Goal: Task Accomplishment & Management: Manage account settings

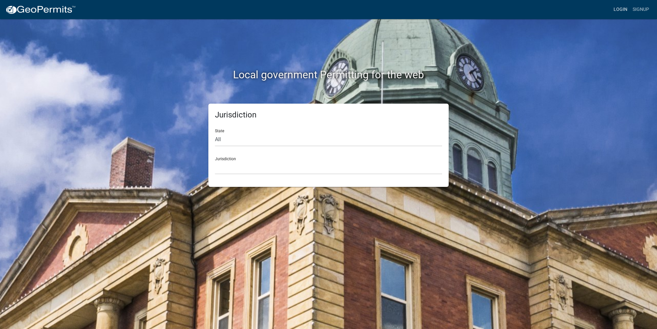
click at [620, 10] on link "Login" at bounding box center [620, 9] width 19 height 12
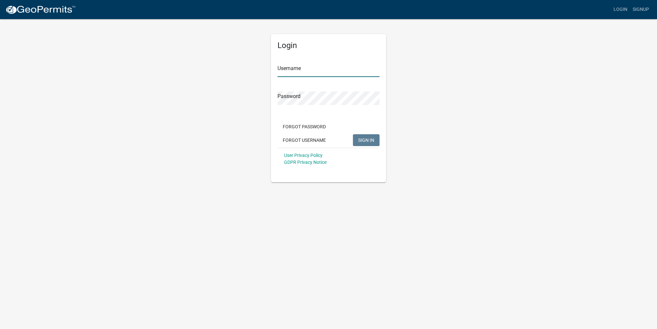
type input "Ckolb"
click at [369, 140] on span "SIGN IN" at bounding box center [366, 139] width 16 height 5
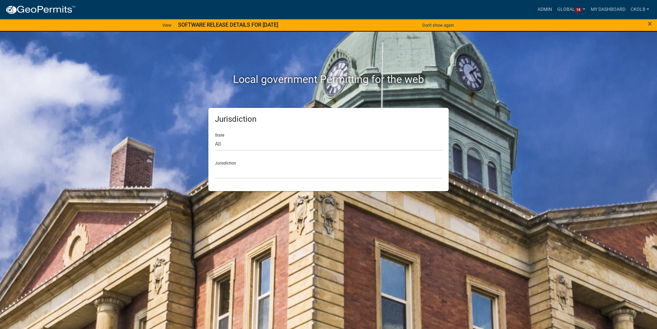
click at [487, 150] on div "Jurisdiction State All [US_STATE] [US_STATE] [US_STATE] [US_STATE] [US_STATE] […" at bounding box center [328, 149] width 375 height 83
click at [538, 9] on link "Admin" at bounding box center [545, 9] width 20 height 12
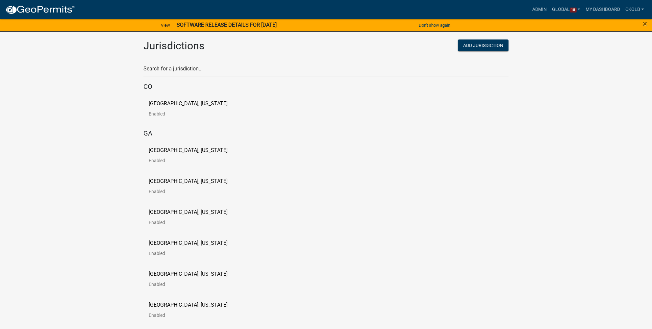
click at [641, 25] on div "×" at bounding box center [625, 25] width 54 height 14
click at [645, 24] on span "×" at bounding box center [645, 23] width 4 height 9
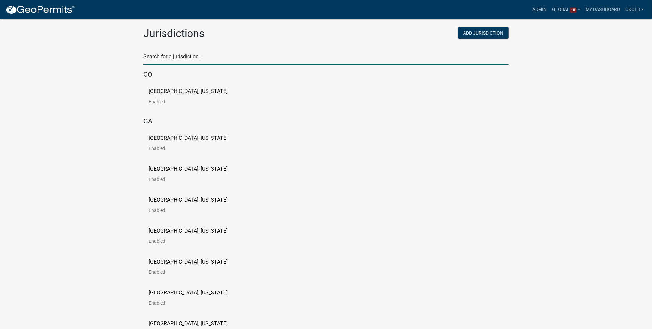
click at [173, 56] on input "text" at bounding box center [325, 58] width 365 height 13
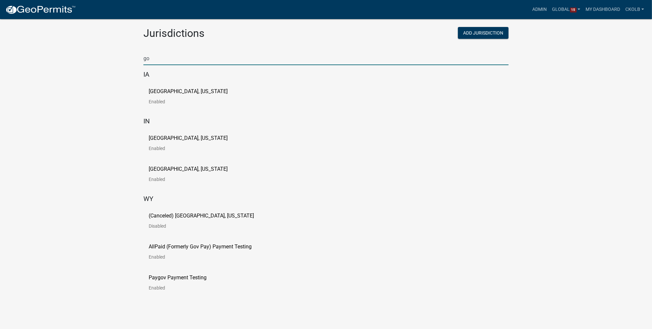
type input "g"
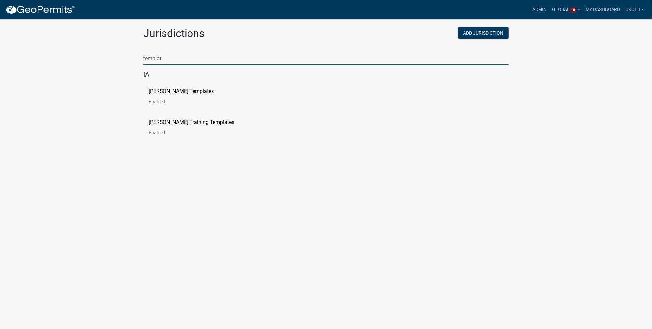
type input "templat"
click at [161, 95] on link "[PERSON_NAME] Templates Enabled" at bounding box center [187, 99] width 76 height 20
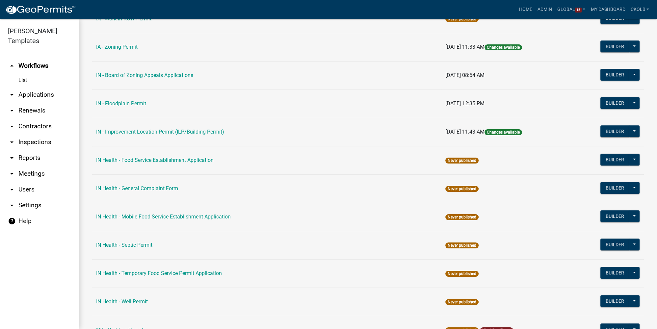
scroll to position [658, 0]
